Goal: Task Accomplishment & Management: Complete application form

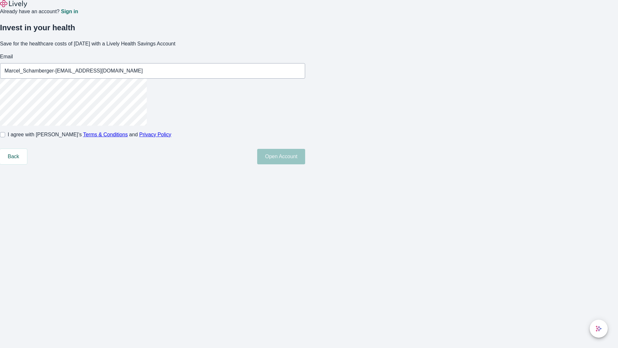
click at [5, 137] on input "I agree with Lively’s Terms & Conditions and Privacy Policy" at bounding box center [2, 134] width 5 height 5
checkbox input "true"
click at [305, 164] on button "Open Account" at bounding box center [281, 156] width 48 height 15
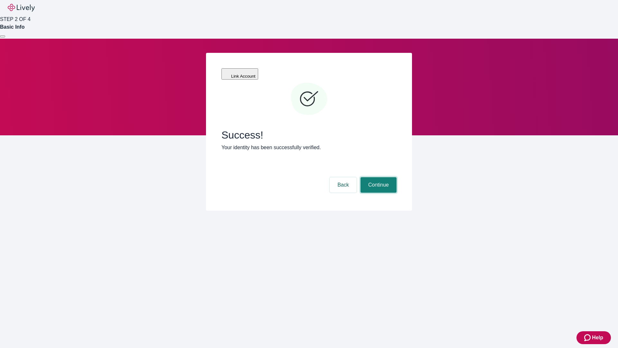
click at [378, 177] on button "Continue" at bounding box center [379, 184] width 36 height 15
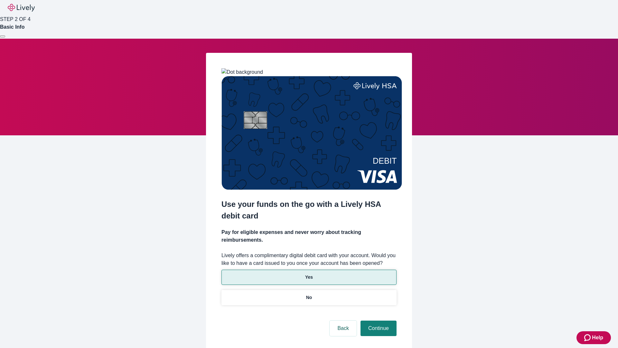
click at [309, 274] on p "Yes" at bounding box center [309, 277] width 8 height 7
click at [378, 320] on button "Continue" at bounding box center [379, 327] width 36 height 15
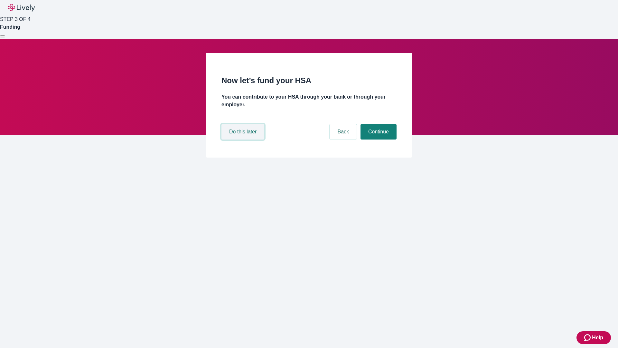
click at [244, 139] on button "Do this later" at bounding box center [243, 131] width 43 height 15
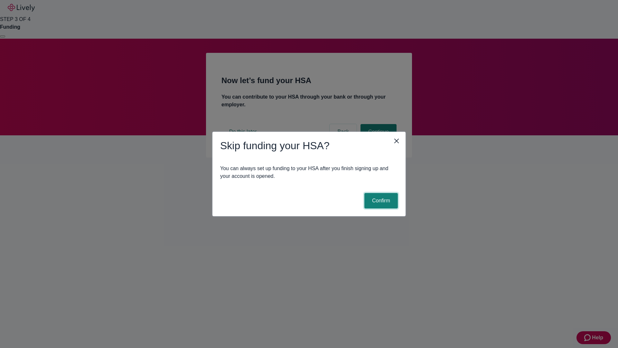
click at [380, 201] on button "Confirm" at bounding box center [381, 200] width 33 height 15
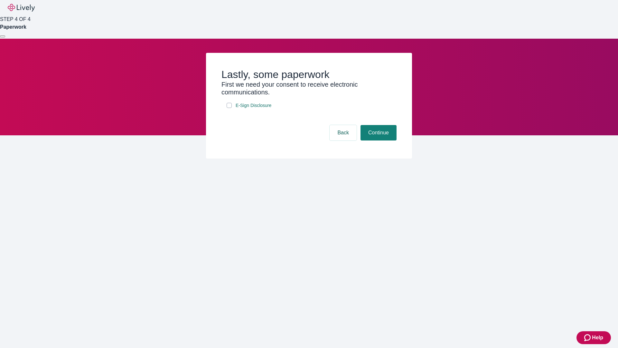
click at [229, 108] on input "E-Sign Disclosure" at bounding box center [229, 105] width 5 height 5
checkbox input "true"
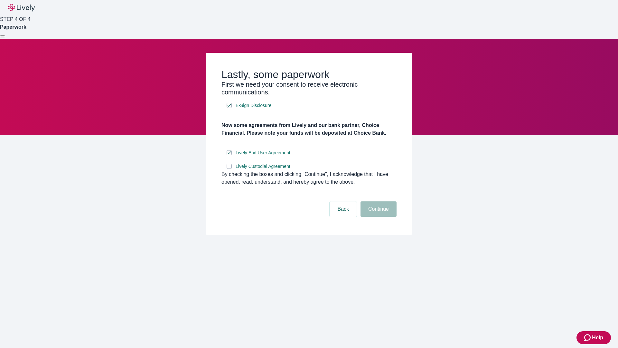
click at [229, 169] on input "Lively Custodial Agreement" at bounding box center [229, 166] width 5 height 5
checkbox input "true"
click at [378, 217] on button "Continue" at bounding box center [379, 208] width 36 height 15
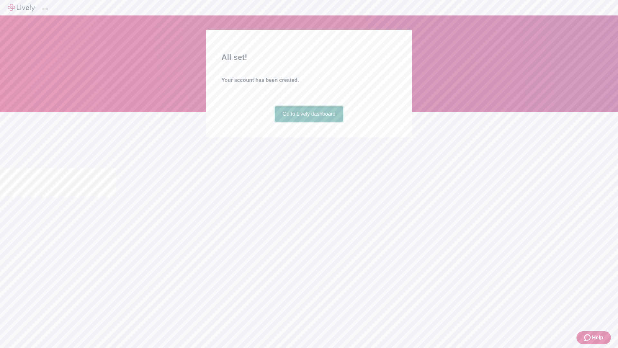
click at [309, 122] on link "Go to Lively dashboard" at bounding box center [309, 113] width 69 height 15
